Goal: Feedback & Contribution: Submit feedback/report problem

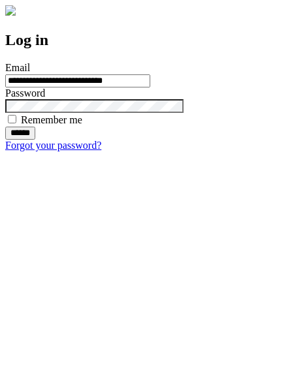
type input "**********"
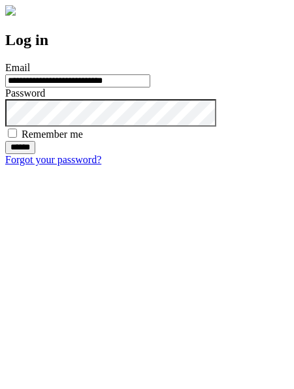
click at [35, 154] on input "******" at bounding box center [20, 147] width 30 height 13
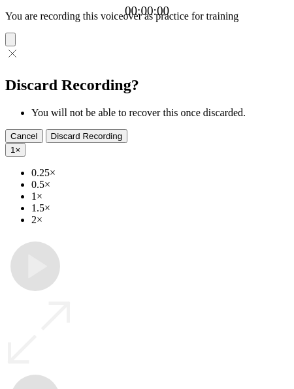
type input "**********"
